Goal: Task Accomplishment & Management: Manage account settings

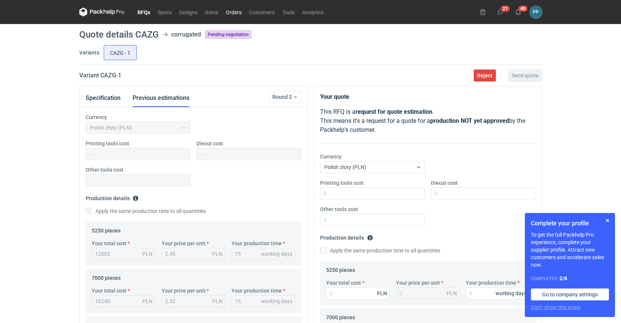
click at [235, 14] on link "Orders" at bounding box center [233, 12] width 23 height 9
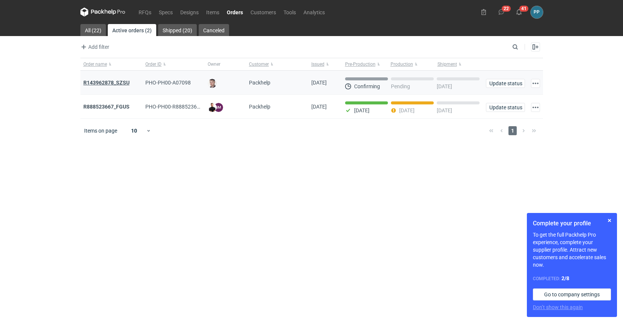
click at [87, 82] on strong "R143962878_SZSU" at bounding box center [106, 83] width 46 height 6
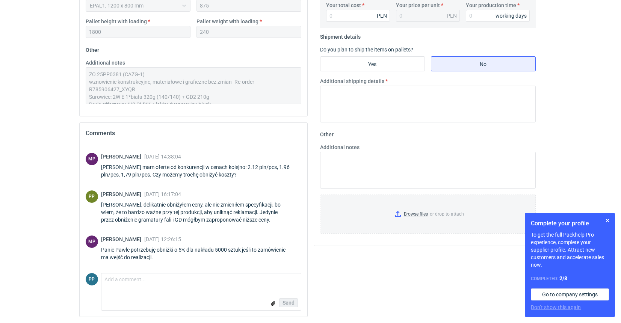
scroll to position [372, 0]
click at [129, 280] on textarea "Comment message" at bounding box center [200, 281] width 199 height 16
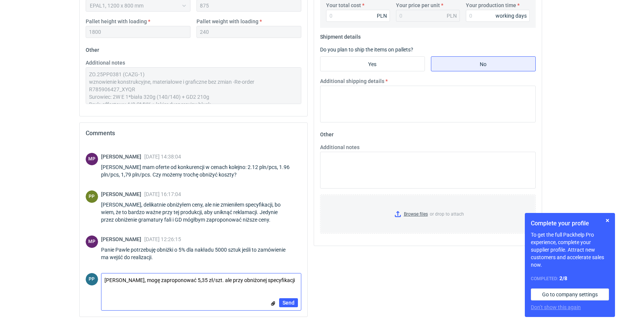
drag, startPoint x: 128, startPoint y: 280, endPoint x: 202, endPoint y: 284, distance: 74.1
click at [202, 279] on textarea "Panie Michale, mogę zaproponować 5,35 zł/szt. ale przy obniżonej specyfikacji" at bounding box center [200, 281] width 199 height 16
drag, startPoint x: 214, startPoint y: 278, endPoint x: 216, endPoint y: 291, distance: 13.7
click at [214, 284] on textarea "Panie Michale, mogę zaproponować 5,35 zł/szt. ale przy obniżonej specyfikacji" at bounding box center [200, 281] width 199 height 16
drag, startPoint x: 161, startPoint y: 280, endPoint x: 169, endPoint y: 280, distance: 7.9
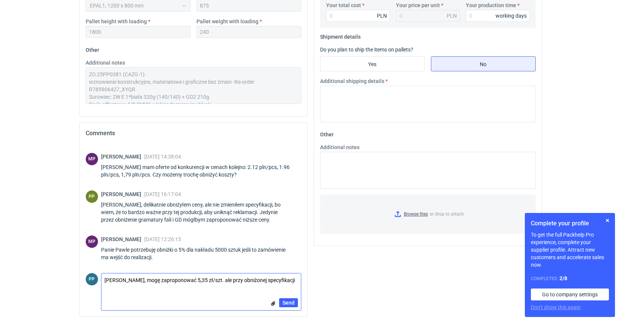
click at [161, 280] on textarea "Panie Michale, mogę zaproponować 5,35 zł/szt. ale przy obniżonej specyfikacji" at bounding box center [200, 281] width 199 height 16
click at [217, 279] on textarea "Panie Michale, mogę zaproponować 5,35 zł/szt. ale przy obniżonej specyfikacji" at bounding box center [200, 281] width 199 height 16
drag, startPoint x: 156, startPoint y: 287, endPoint x: 170, endPoint y: 293, distance: 15.5
click at [157, 287] on textarea "Panie Michale, mogę zaproponować 5,35 zł/szt. przy nakładzie 5250, ale przy obn…" at bounding box center [200, 283] width 199 height 21
click at [164, 286] on textarea "Panie Michale, mogę zaproponować 5,35 zł/szt. przy nakładzie 5250, ale przy obn…" at bounding box center [200, 283] width 199 height 21
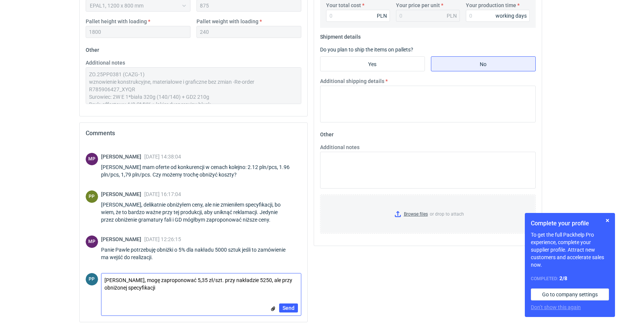
paste textarea
click at [161, 289] on textarea "Panie Michale, mogę zaproponować 5,35 zł/szt. przy nakładzie 5250, ale przy obn…" at bounding box center [200, 283] width 199 height 21
paste textarea
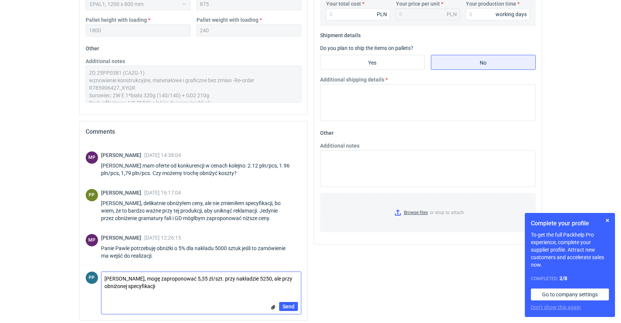
click at [167, 286] on textarea "Panie Michale, mogę zaproponować 5,35 zł/szt. przy nakładzie 5250, ale przy obn…" at bounding box center [200, 282] width 199 height 21
paste textarea "W E 1*biała 275g (120/120)"
click at [156, 284] on textarea "Panie Michale, mogę zaproponować 5,35 zł/szt. przy nakładzie 5250, ale przy obn…" at bounding box center [200, 282] width 199 height 21
click at [235, 287] on textarea "Panie Michale, mogę zaproponować 5,35 zł/szt. przy nakładzie 5250, ale przy obn…" at bounding box center [200, 282] width 199 height 21
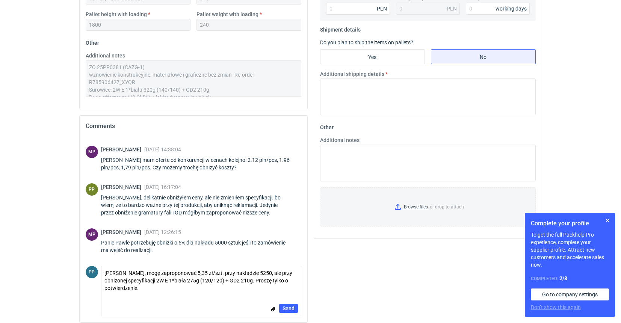
scroll to position [381, 0]
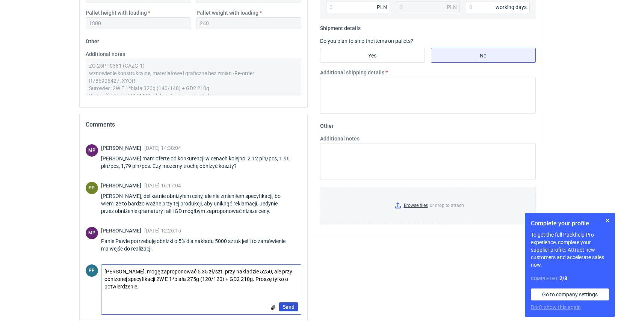
type textarea "Panie Michale, mogę zaproponować 5,35 zł/szt. przy nakładzie 5250, ale przy obn…"
click at [288, 308] on span "Send" at bounding box center [288, 306] width 12 height 5
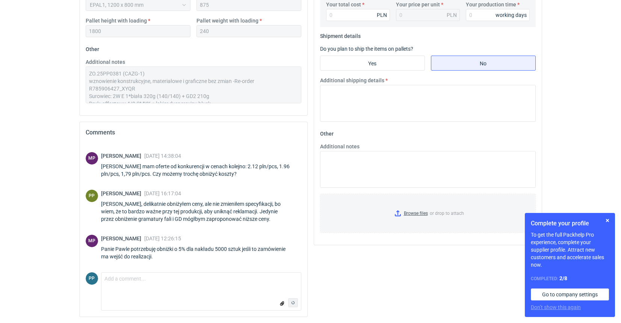
scroll to position [111, 0]
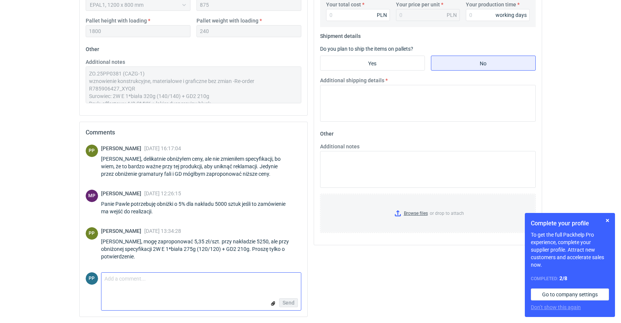
click at [124, 283] on textarea "Comment message" at bounding box center [200, 281] width 199 height 17
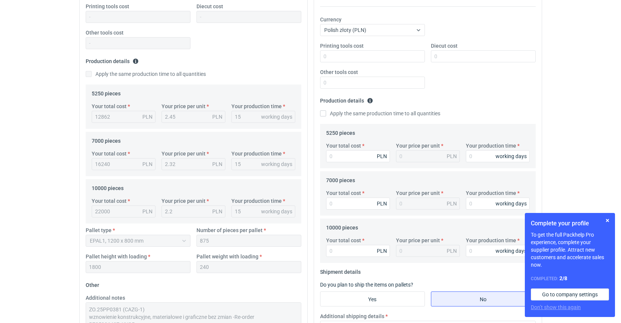
scroll to position [137, 0]
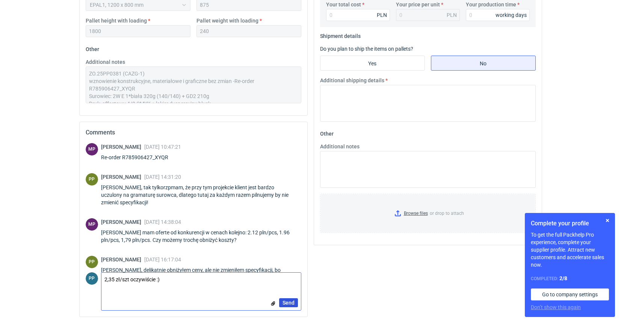
type textarea "2,35 zł/szt oczywiście :)"
click at [289, 303] on span "Send" at bounding box center [288, 302] width 12 height 5
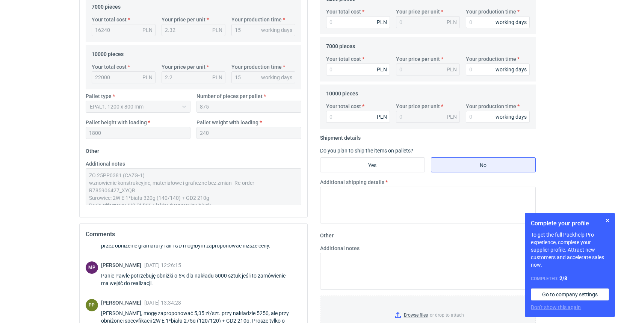
scroll to position [261, 0]
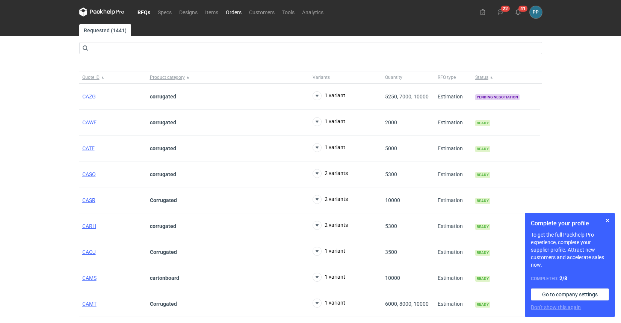
click at [232, 14] on link "Orders" at bounding box center [233, 12] width 23 height 9
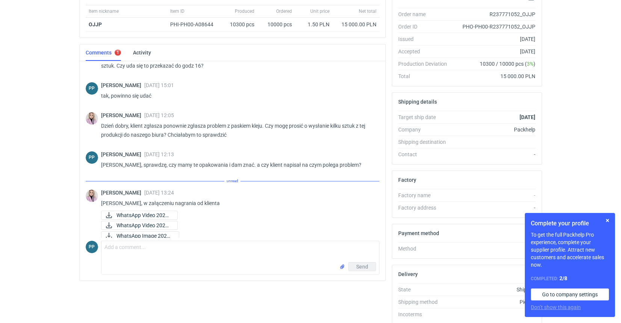
scroll to position [130, 0]
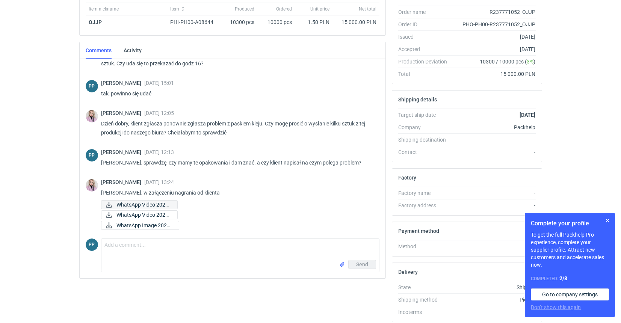
click at [110, 205] on icon at bounding box center [109, 205] width 6 height 6
click at [110, 216] on icon at bounding box center [108, 215] width 9 height 6
click at [109, 227] on icon at bounding box center [108, 225] width 9 height 6
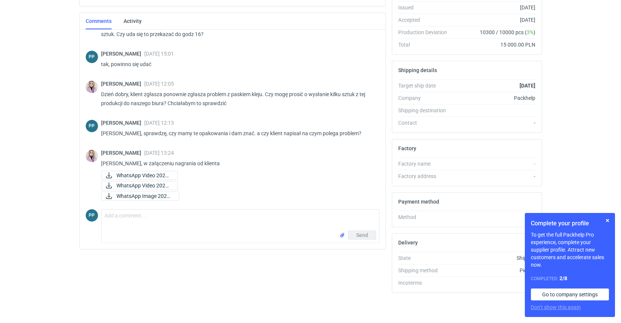
scroll to position [160, 0]
click at [126, 211] on textarea "Comment message" at bounding box center [239, 220] width 277 height 21
type textarea "Pani Klaudio, dziękuję - już pobieram i przesyłam dalej do analizy"
click at [366, 237] on span "Send" at bounding box center [362, 234] width 12 height 5
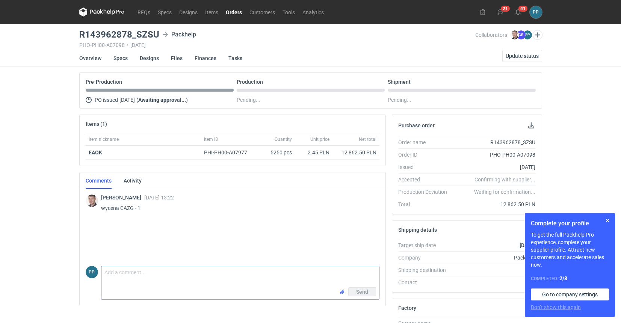
click at [118, 275] on textarea "Comment message" at bounding box center [239, 276] width 277 height 21
click at [204, 275] on textarea "[PERSON_NAME], dziękuję za zamówienie. Czy zostajemy przy specyfikacji bez zmian" at bounding box center [239, 276] width 277 height 21
click at [203, 274] on textarea "Panie Maćku, dziękuję za zamówienie. Czy zostajemy przy specyfikacji bez zmian" at bounding box center [239, 276] width 277 height 21
click at [308, 271] on textarea "Panie Maćku, dziękuję za zamówienie. Czyli zostajemy przy specyfikacji bez zmian" at bounding box center [239, 276] width 277 height 21
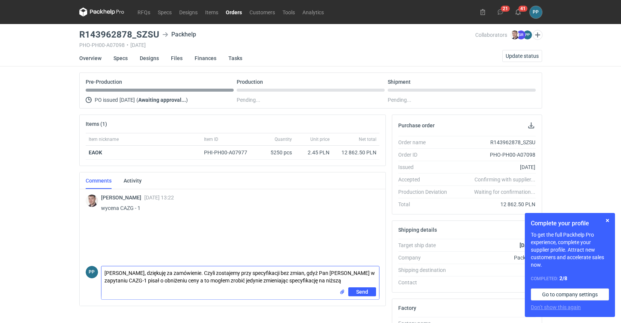
click at [298, 272] on textarea "Panie Maćku, dziękuję za zamówienie. Czyli zostajemy przy specyfikacji bez zmia…" at bounding box center [239, 276] width 277 height 21
drag, startPoint x: 311, startPoint y: 272, endPoint x: 317, endPoint y: 277, distance: 7.5
click at [312, 272] on textarea "Panie Maćku, dziękuję za zamówienie. Czyli zostajemy przy specyfikacji bez zmia…" at bounding box center [239, 276] width 277 height 21
type textarea "Panie Maćku, dziękuję za zamówienie. Czyli zostajemy przy specyfikacji bez zmia…"
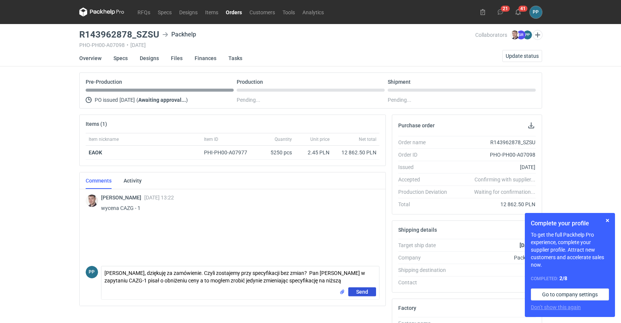
click at [363, 292] on span "Send" at bounding box center [362, 291] width 12 height 5
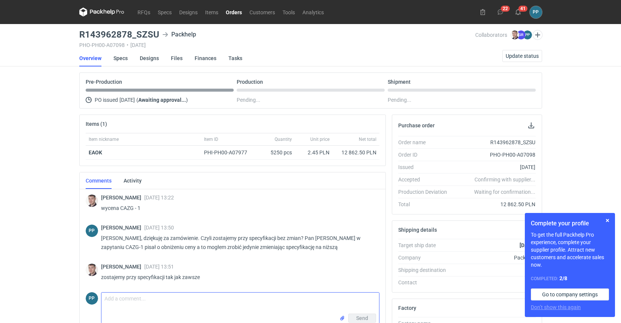
click at [144, 300] on textarea "Comment message" at bounding box center [239, 302] width 277 height 21
type textarea "dobrze, dziękuję za potwierdzenie"
click at [361, 315] on span "Send" at bounding box center [362, 317] width 12 height 5
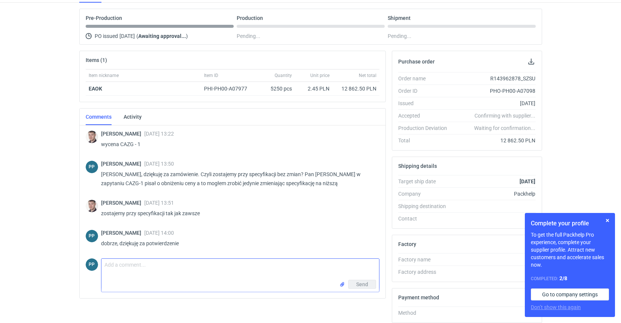
scroll to position [65, 0]
click at [530, 62] on button "button" at bounding box center [530, 60] width 9 height 9
click at [607, 219] on button "button" at bounding box center [607, 220] width 9 height 9
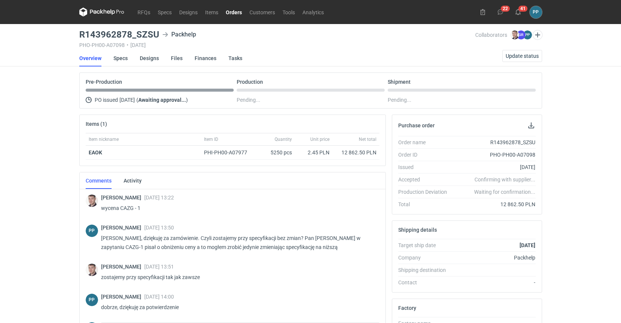
scroll to position [0, 0]
click at [122, 59] on link "Specs" at bounding box center [120, 58] width 14 height 17
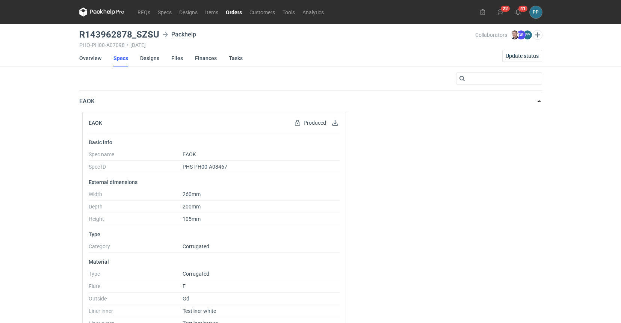
scroll to position [0, 1]
drag, startPoint x: 156, startPoint y: 33, endPoint x: 136, endPoint y: 32, distance: 20.3
click at [136, 32] on h3 "R143962878_SZSU" at bounding box center [119, 34] width 80 height 9
copy h3 "SZSU"
drag, startPoint x: 131, startPoint y: 32, endPoint x: 78, endPoint y: 31, distance: 52.9
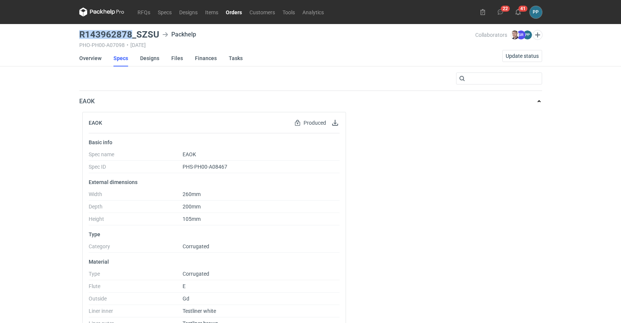
click at [79, 31] on h3 "R143962878_SZSU" at bounding box center [119, 34] width 80 height 9
copy h3 "R143962878"
click at [138, 11] on link "RFQs" at bounding box center [144, 12] width 20 height 9
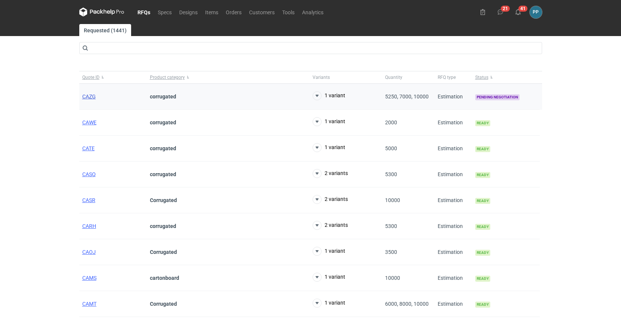
click at [87, 94] on span "CAZG" at bounding box center [89, 96] width 14 height 6
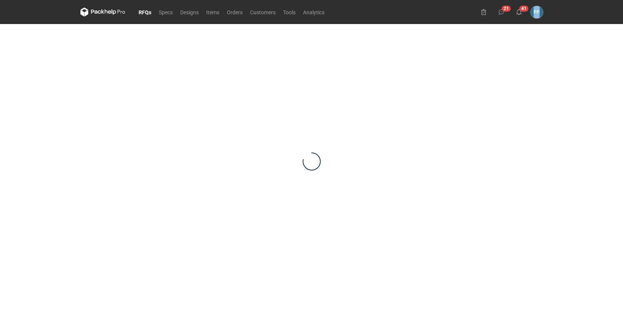
click at [87, 94] on div at bounding box center [311, 161] width 463 height 274
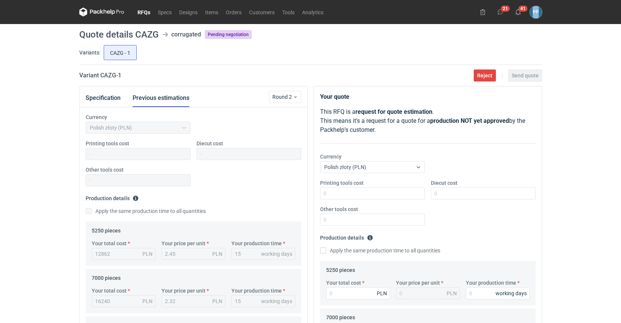
scroll to position [141, 0]
click at [142, 13] on link "RFQs" at bounding box center [144, 12] width 20 height 9
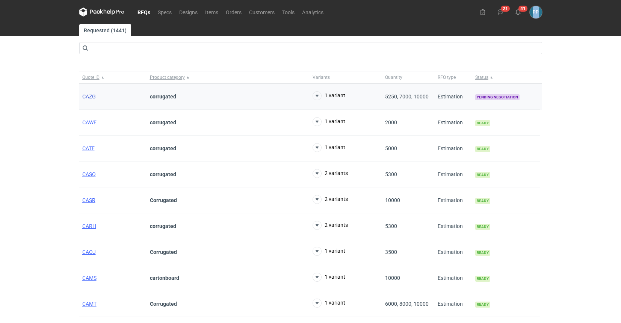
click at [90, 98] on span "CAZG" at bounding box center [89, 96] width 14 height 6
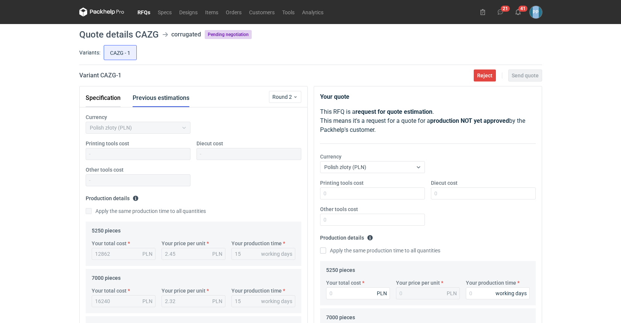
click at [102, 98] on button "Specification" at bounding box center [103, 98] width 35 height 18
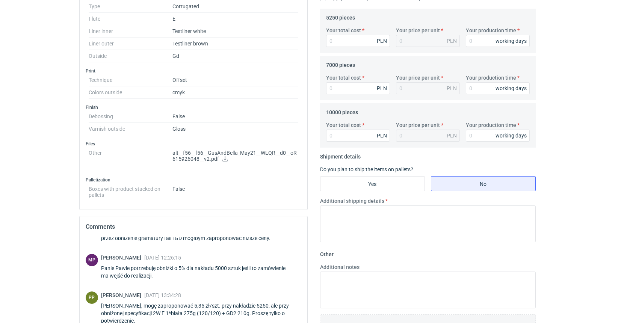
scroll to position [254, 0]
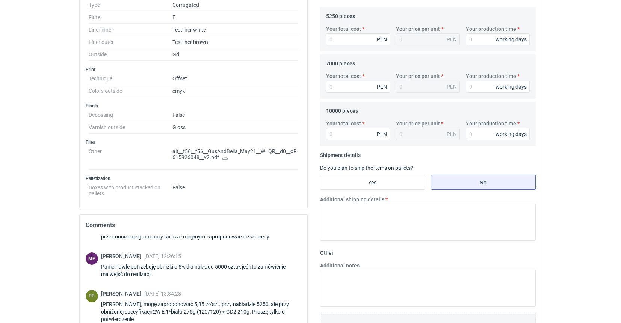
click at [224, 158] on icon at bounding box center [224, 157] width 5 height 5
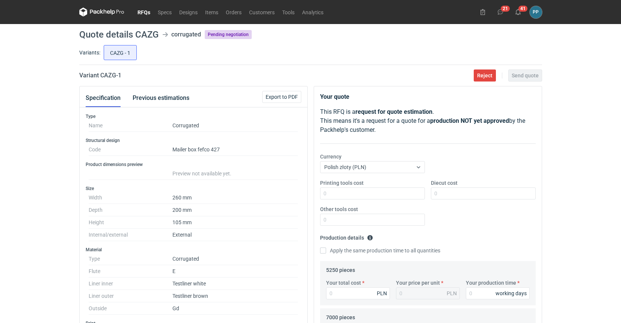
scroll to position [0, 0]
click at [237, 13] on link "Orders" at bounding box center [233, 12] width 23 height 9
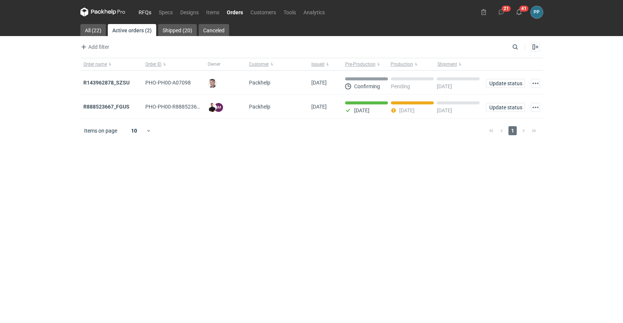
click at [146, 10] on link "RFQs" at bounding box center [145, 12] width 20 height 9
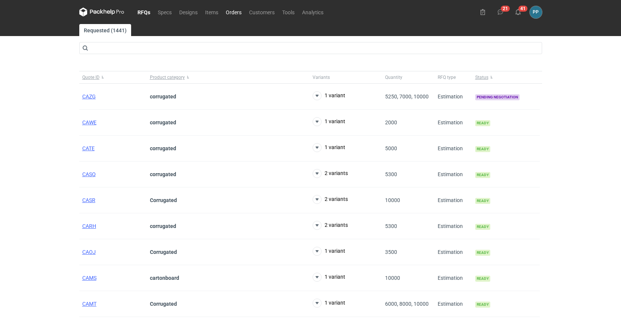
click at [227, 10] on link "Orders" at bounding box center [233, 12] width 23 height 9
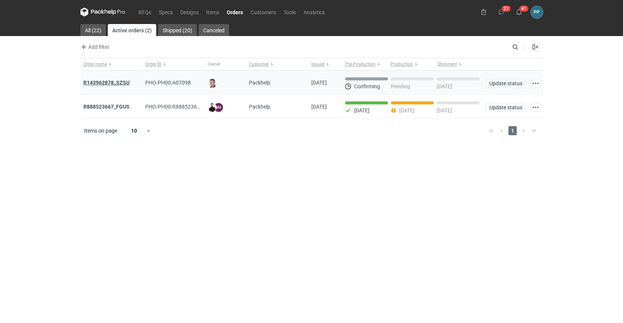
click at [96, 82] on strong "R143962878_SZSU" at bounding box center [106, 83] width 46 height 6
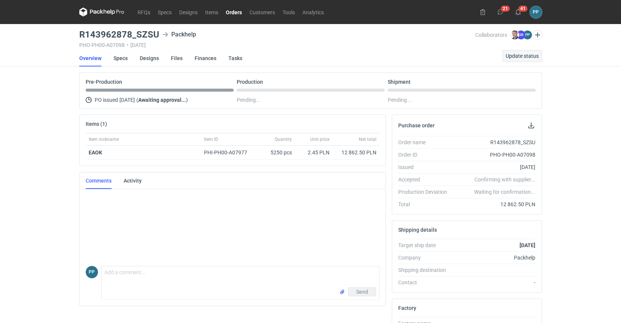
click at [522, 56] on span "Update status" at bounding box center [521, 55] width 33 height 5
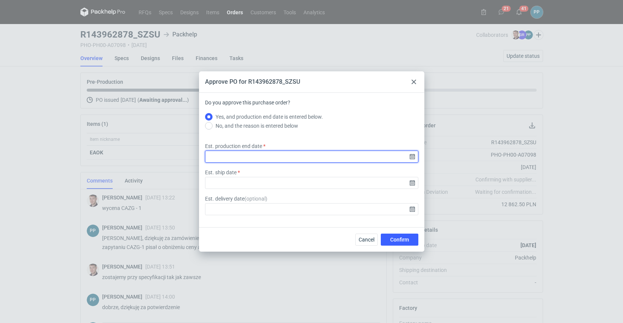
click at [286, 160] on input "Est. production end date" at bounding box center [311, 157] width 213 height 12
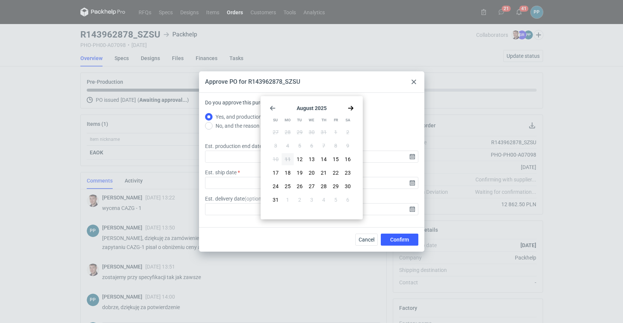
click at [351, 110] on icon "Go forward 1 month" at bounding box center [351, 108] width 6 height 6
click at [301, 130] on span "2" at bounding box center [299, 132] width 3 height 8
type input "[DATE]"
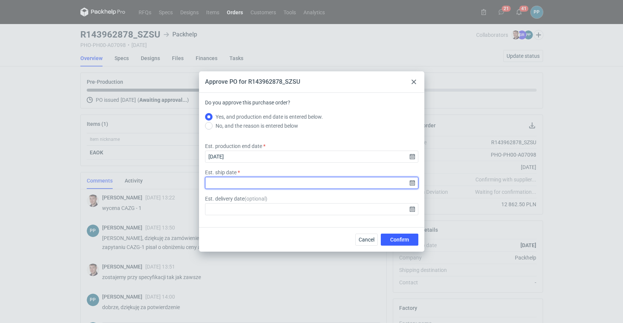
click at [219, 182] on input "Est. ship date" at bounding box center [311, 183] width 213 height 12
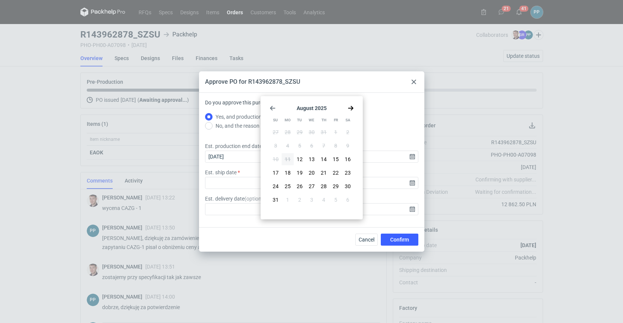
click at [352, 106] on icon "Go forward 1 month" at bounding box center [351, 108] width 6 height 6
click at [313, 132] on button "3" at bounding box center [312, 132] width 12 height 12
type input "[DATE]"
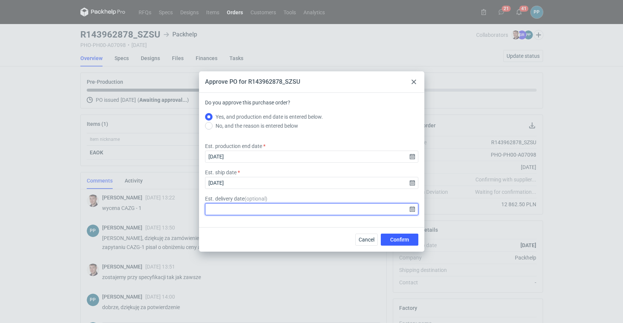
click at [225, 211] on input "Est. delivery date ( optional )" at bounding box center [311, 209] width 213 height 12
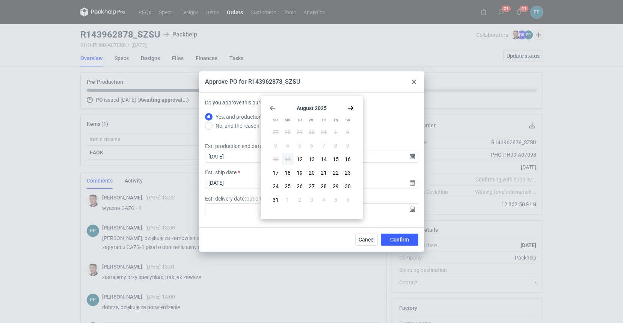
click at [350, 107] on icon "Go forward 1 month" at bounding box center [351, 108] width 6 height 6
click at [313, 133] on button "3" at bounding box center [312, 132] width 12 height 12
type input "[DATE]"
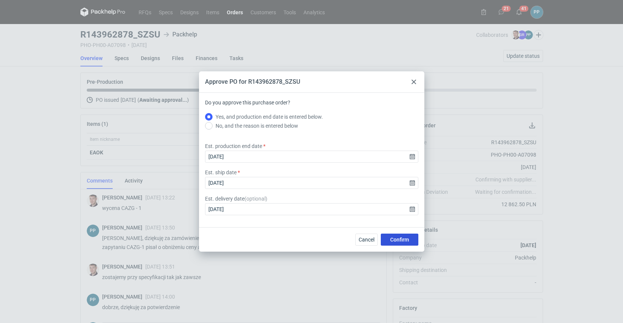
click at [398, 238] on span "Confirm" at bounding box center [399, 239] width 19 height 5
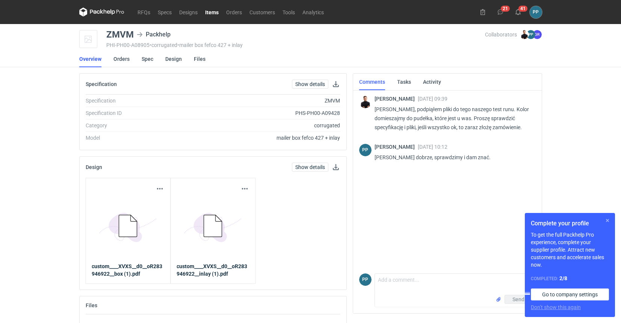
click at [609, 221] on button "button" at bounding box center [607, 220] width 9 height 9
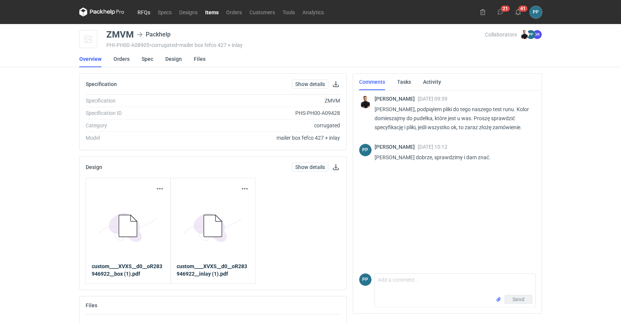
click at [142, 12] on link "RFQs" at bounding box center [144, 12] width 20 height 9
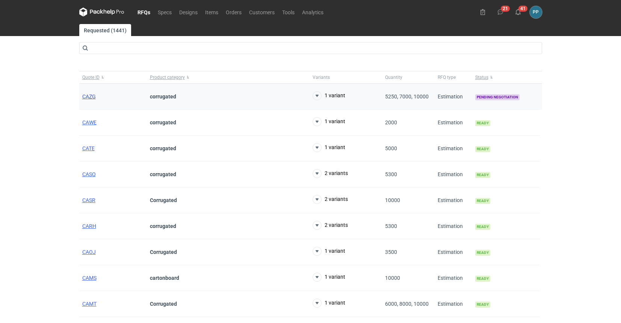
click at [85, 96] on span "CAZG" at bounding box center [89, 96] width 14 height 6
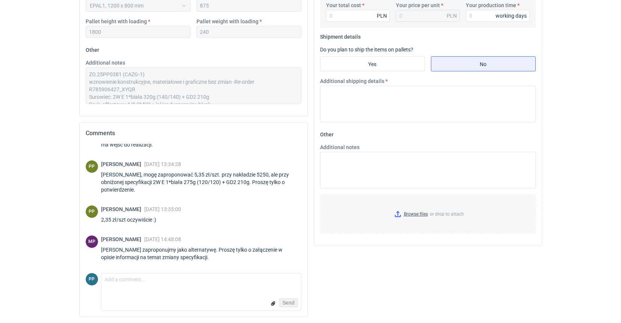
scroll to position [372, 0]
